Goal: Obtain resource: Download file/media

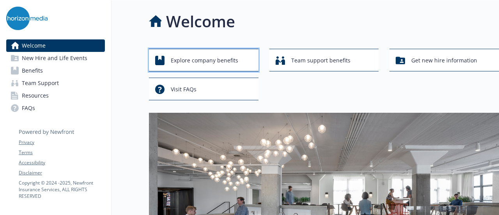
click at [222, 60] on span "Explore company benefits" at bounding box center [204, 60] width 67 height 15
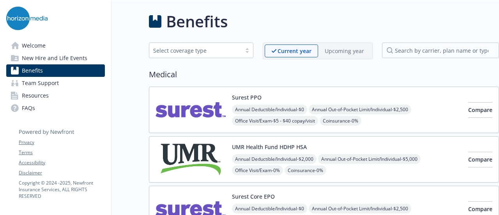
click at [213, 50] on div "Select coverage type" at bounding box center [195, 50] width 84 height 8
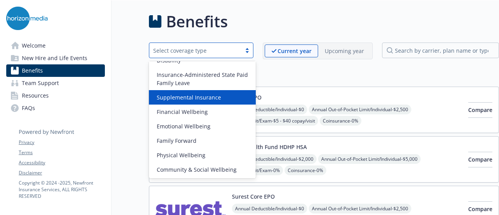
scroll to position [90, 0]
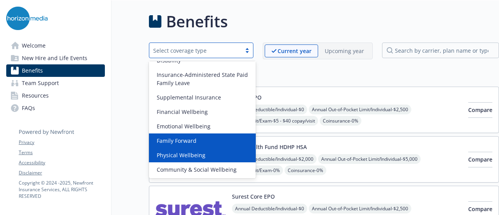
click at [194, 152] on span "Physical Wellbeing" at bounding box center [181, 155] width 49 height 8
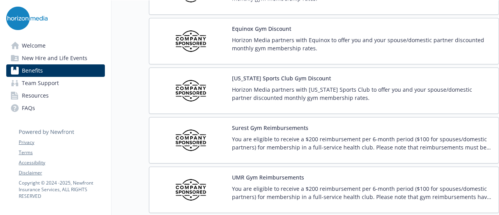
scroll to position [225, 0]
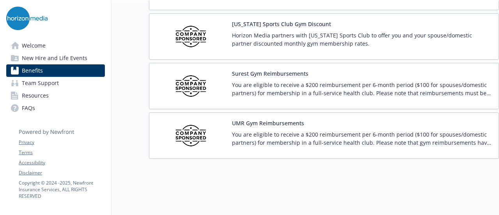
click at [309, 135] on p "You are eligible to receive a $200 reimbursement per 6-month period ($100 for s…" at bounding box center [362, 138] width 260 height 16
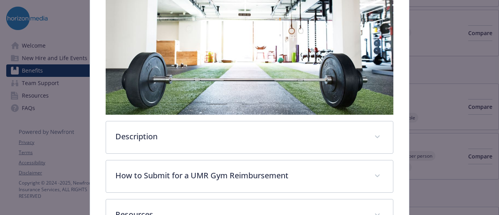
scroll to position [205, 0]
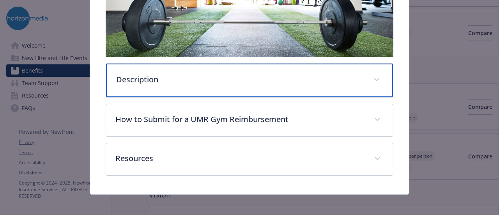
click at [279, 90] on div "Description" at bounding box center [249, 81] width 286 height 34
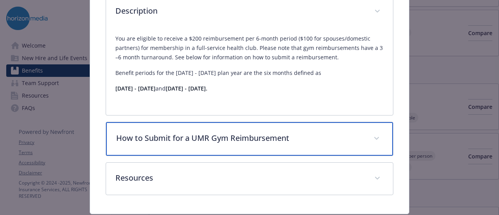
click at [273, 148] on div "How to Submit for a UMR Gym Reimbursement" at bounding box center [249, 139] width 286 height 34
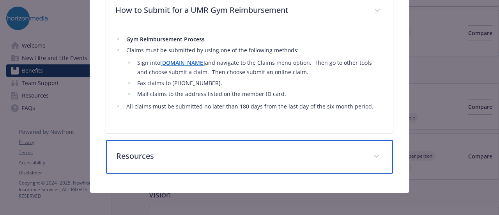
scroll to position [399, 0]
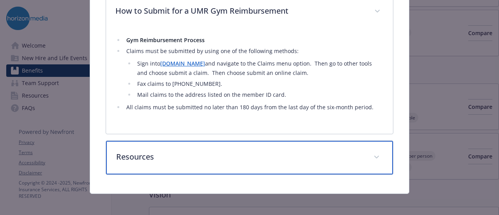
click at [273, 148] on div "Resources" at bounding box center [249, 158] width 286 height 34
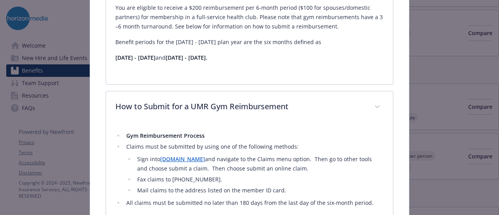
scroll to position [379, 0]
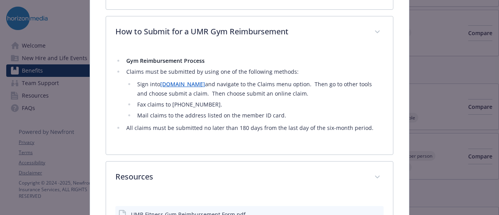
click at [172, 81] on link "[DOMAIN_NAME]" at bounding box center [182, 83] width 45 height 7
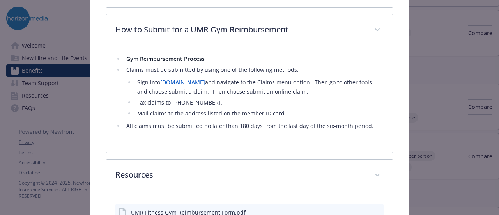
drag, startPoint x: 64, startPoint y: 136, endPoint x: 60, endPoint y: 135, distance: 4.4
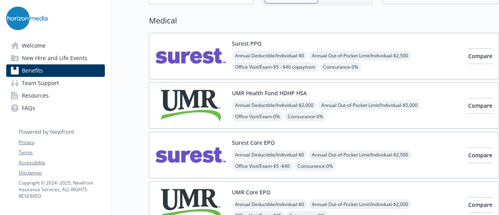
scroll to position [54, 0]
click at [193, 61] on img at bounding box center [190, 55] width 70 height 33
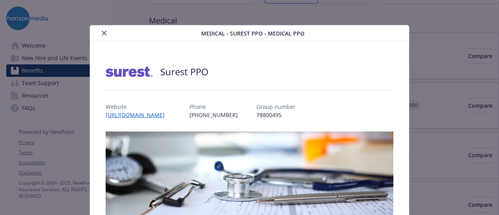
scroll to position [23, 0]
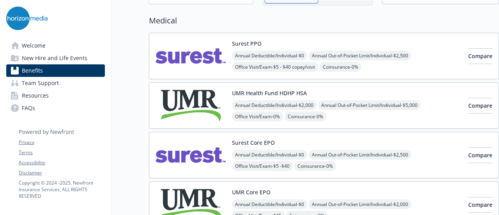
click at [20, 110] on link "FAQs" at bounding box center [55, 108] width 99 height 12
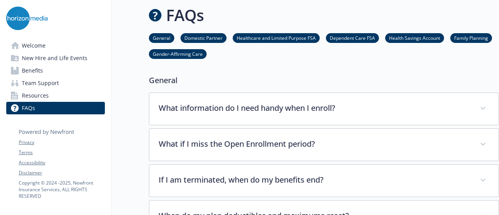
scroll to position [54, 0]
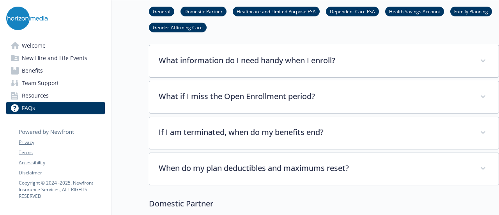
click at [53, 84] on span "Team Support" at bounding box center [40, 83] width 37 height 12
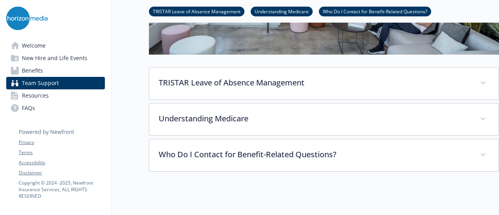
scroll to position [228, 0]
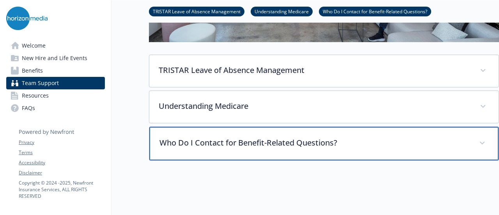
click at [256, 147] on p "Who Do I Contact for Benefit-Related Questions?" at bounding box center [314, 143] width 310 height 12
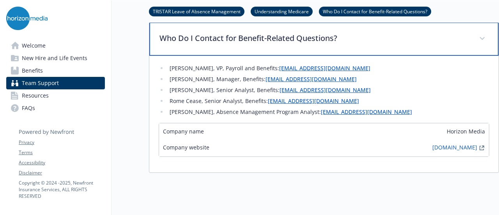
scroll to position [333, 0]
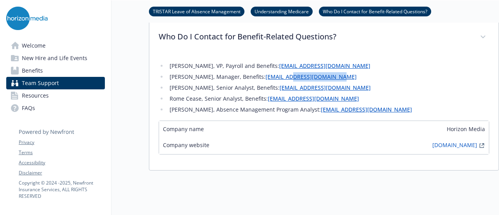
drag, startPoint x: 340, startPoint y: 79, endPoint x: 281, endPoint y: 74, distance: 59.9
click at [281, 74] on li "[PERSON_NAME], Manager, Benefits: [EMAIL_ADDRESS][DOMAIN_NAME]" at bounding box center [328, 76] width 322 height 9
click at [365, 82] on ul "[PERSON_NAME], VP, Payroll and Benefits: [EMAIL_ADDRESS][DOMAIN_NAME] [PERSON_N…" at bounding box center [324, 87] width 330 height 53
drag, startPoint x: 339, startPoint y: 78, endPoint x: 287, endPoint y: 74, distance: 52.4
click at [287, 74] on li "[PERSON_NAME], Manager, Benefits: [EMAIL_ADDRESS][DOMAIN_NAME]" at bounding box center [328, 76] width 322 height 9
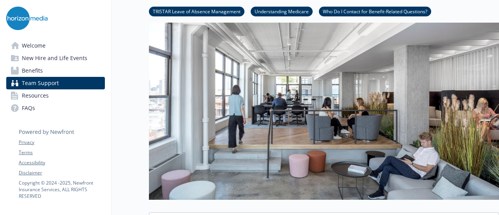
scroll to position [0, 0]
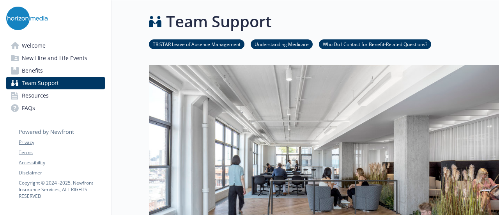
click at [22, 46] on span "Welcome" at bounding box center [34, 45] width 24 height 12
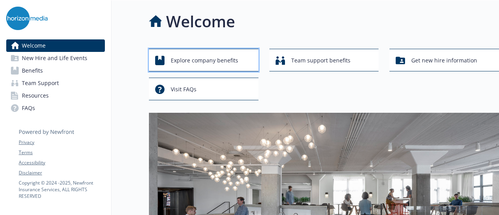
click at [196, 61] on span "Explore company benefits" at bounding box center [204, 60] width 67 height 15
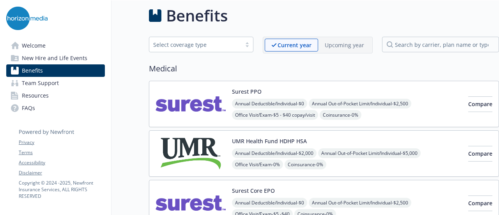
scroll to position [1, 0]
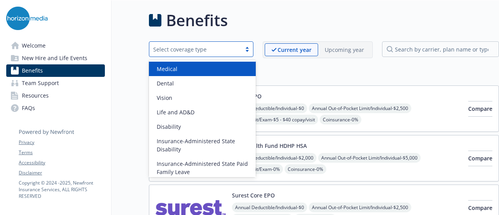
click at [200, 53] on div "Select coverage type" at bounding box center [195, 49] width 84 height 8
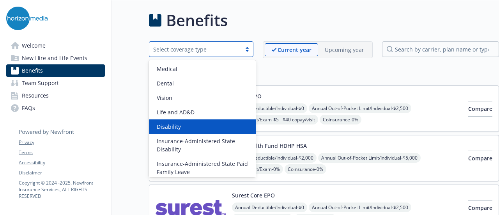
scroll to position [90, 0]
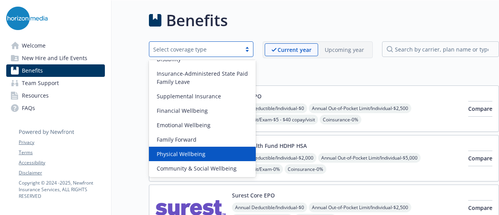
click at [189, 152] on span "Physical Wellbeing" at bounding box center [181, 154] width 49 height 8
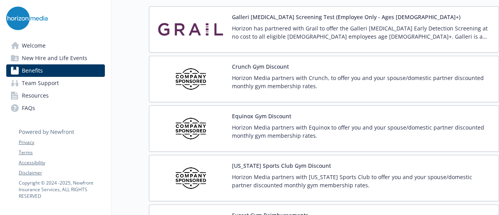
scroll to position [225, 0]
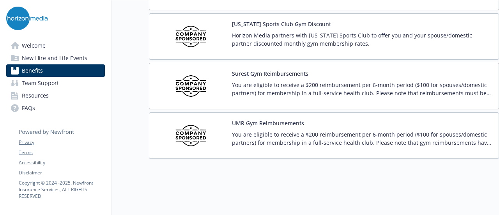
click at [268, 131] on p "You are eligible to receive a $200 reimbursement per 6-month period ($100 for s…" at bounding box center [362, 138] width 260 height 16
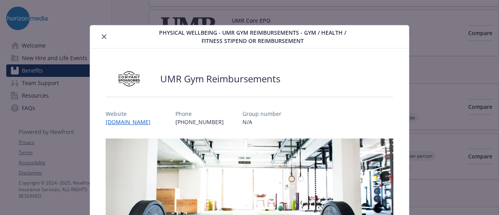
scroll to position [23, 0]
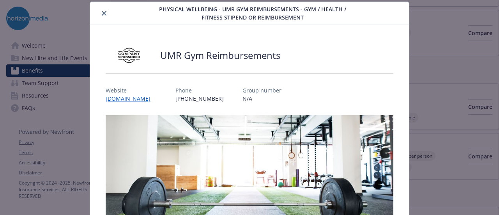
click at [106, 15] on button "close" at bounding box center [103, 13] width 9 height 9
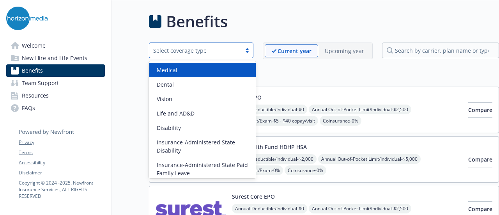
click at [192, 49] on div "Select coverage type" at bounding box center [195, 50] width 84 height 8
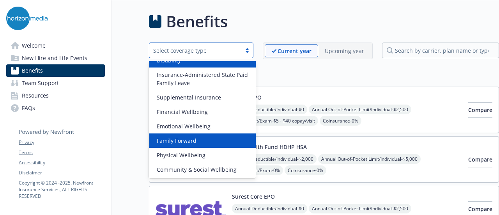
scroll to position [90, 0]
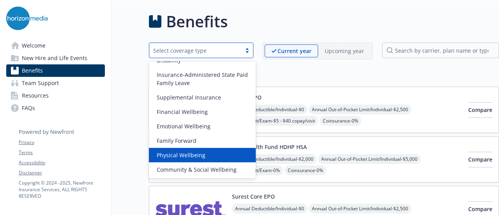
click at [181, 150] on div "Physical Wellbeing" at bounding box center [202, 155] width 107 height 14
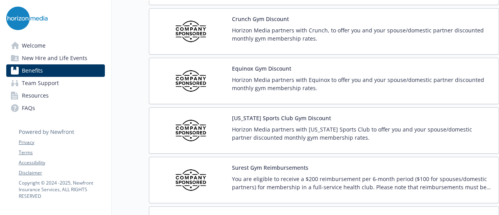
scroll to position [225, 0]
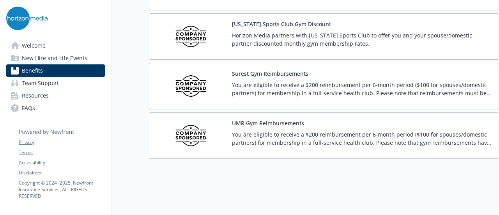
click at [305, 81] on p "You are eligible to receive a $200 reimbursement per 6-month period ($100 for s…" at bounding box center [362, 89] width 260 height 16
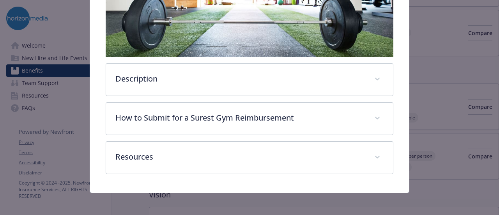
scroll to position [187, 0]
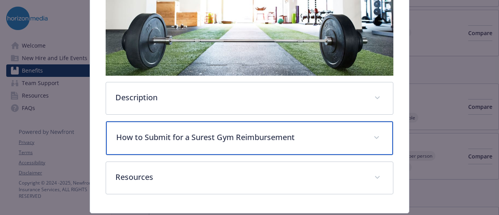
click at [178, 135] on p "How to Submit for a Surest Gym Reimbursement" at bounding box center [239, 137] width 247 height 12
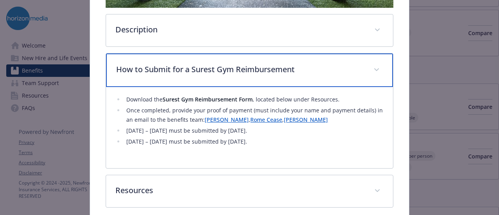
scroll to position [288, 0]
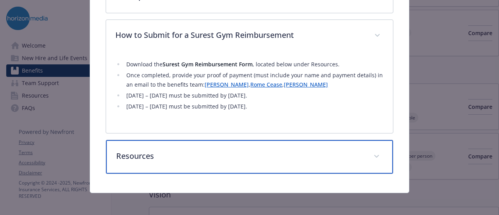
click at [187, 154] on p "Resources" at bounding box center [239, 156] width 247 height 12
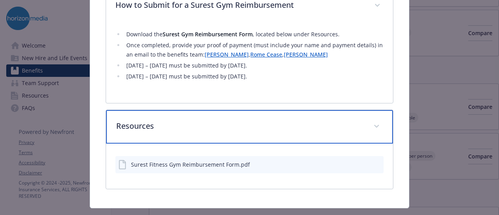
scroll to position [331, 0]
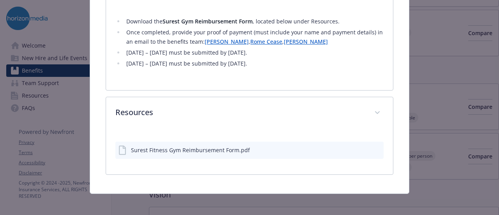
click at [187, 154] on div "Surest Fitness Gym Reimbursement Form.pdf" at bounding box center [249, 149] width 268 height 17
click at [360, 147] on icon "download file" at bounding box center [363, 149] width 6 height 6
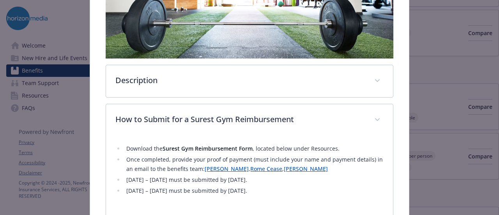
scroll to position [203, 0]
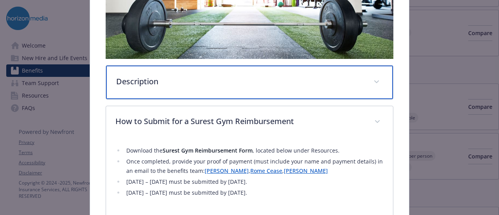
click at [307, 81] on p "Description" at bounding box center [239, 82] width 247 height 12
